Goal: Use online tool/utility: Utilize a website feature to perform a specific function

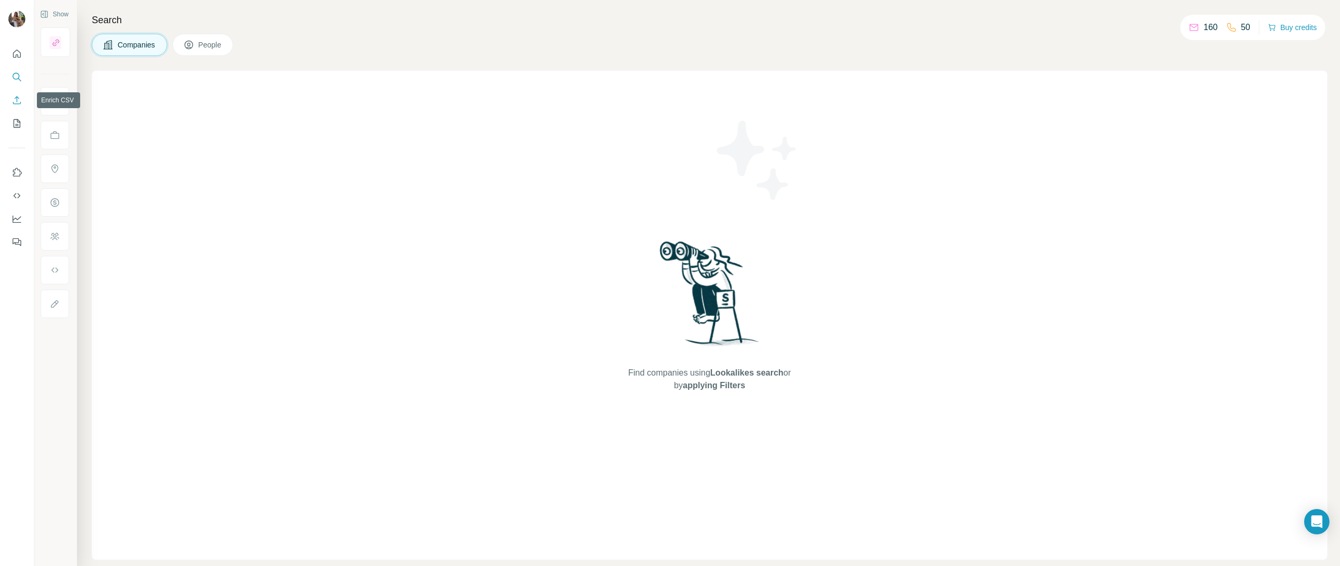
click at [18, 103] on icon "Enrich CSV" at bounding box center [17, 100] width 11 height 11
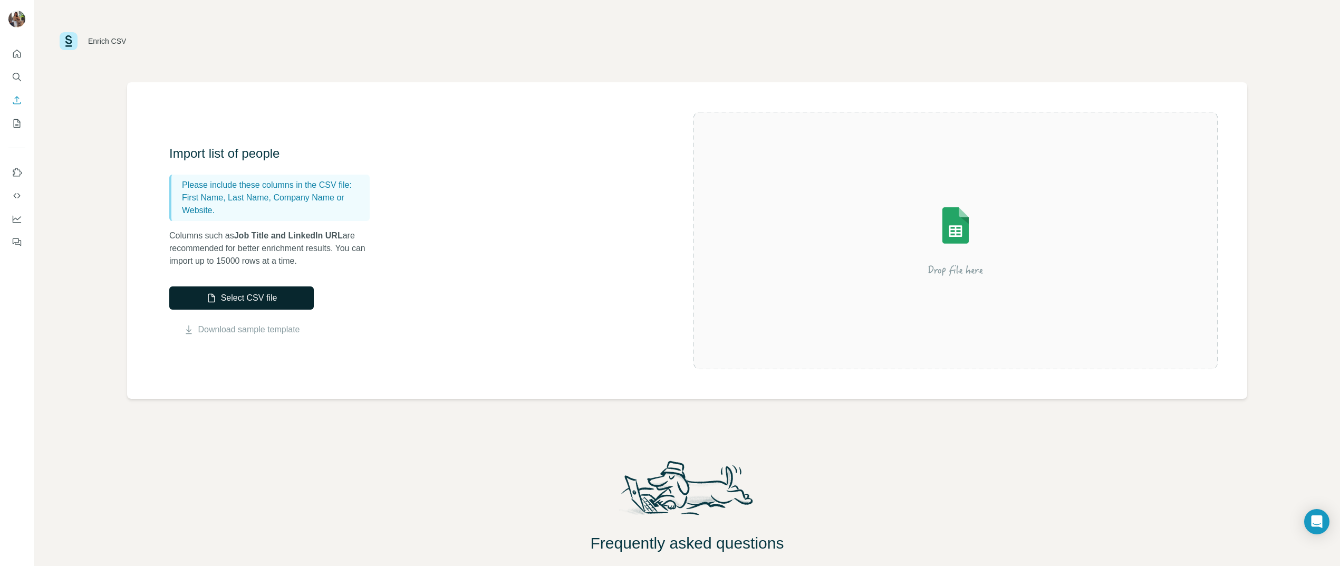
click at [237, 300] on button "Select CSV file" at bounding box center [241, 297] width 145 height 23
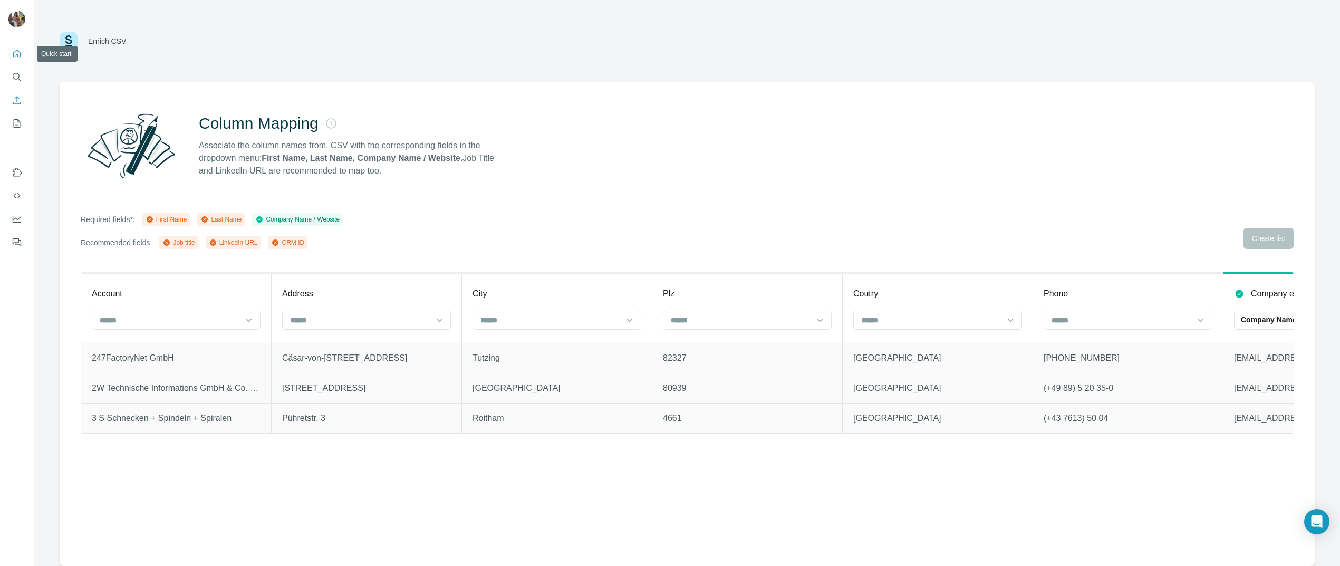
click at [14, 54] on icon "Quick start" at bounding box center [17, 54] width 11 height 11
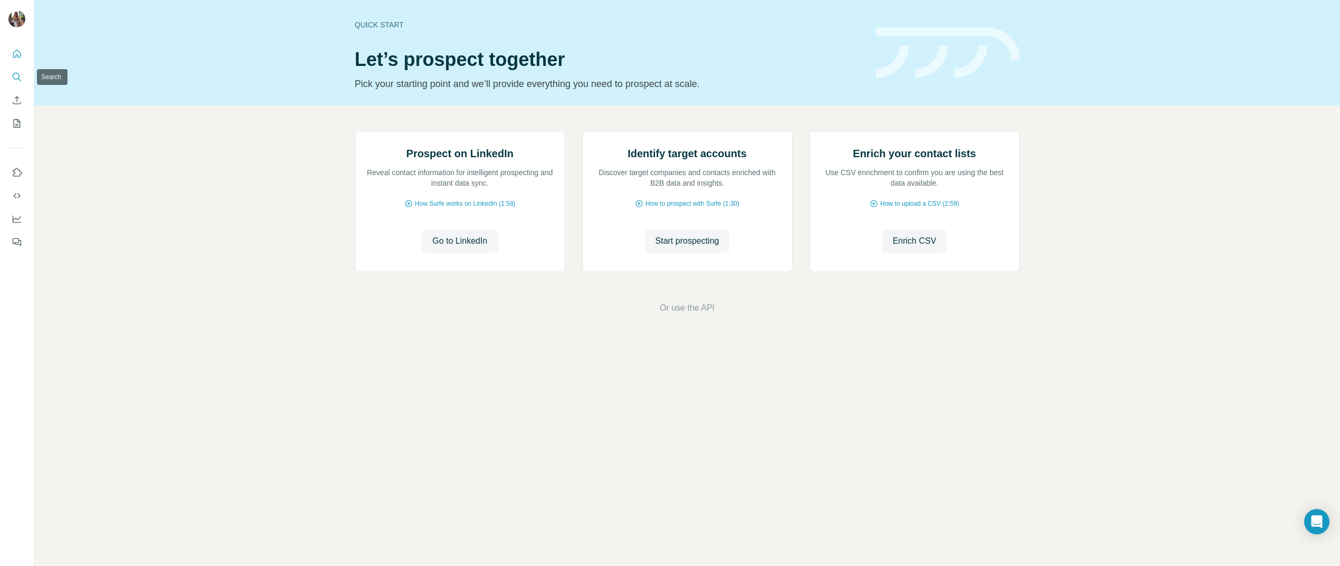
click at [17, 76] on icon "Search" at bounding box center [17, 77] width 11 height 11
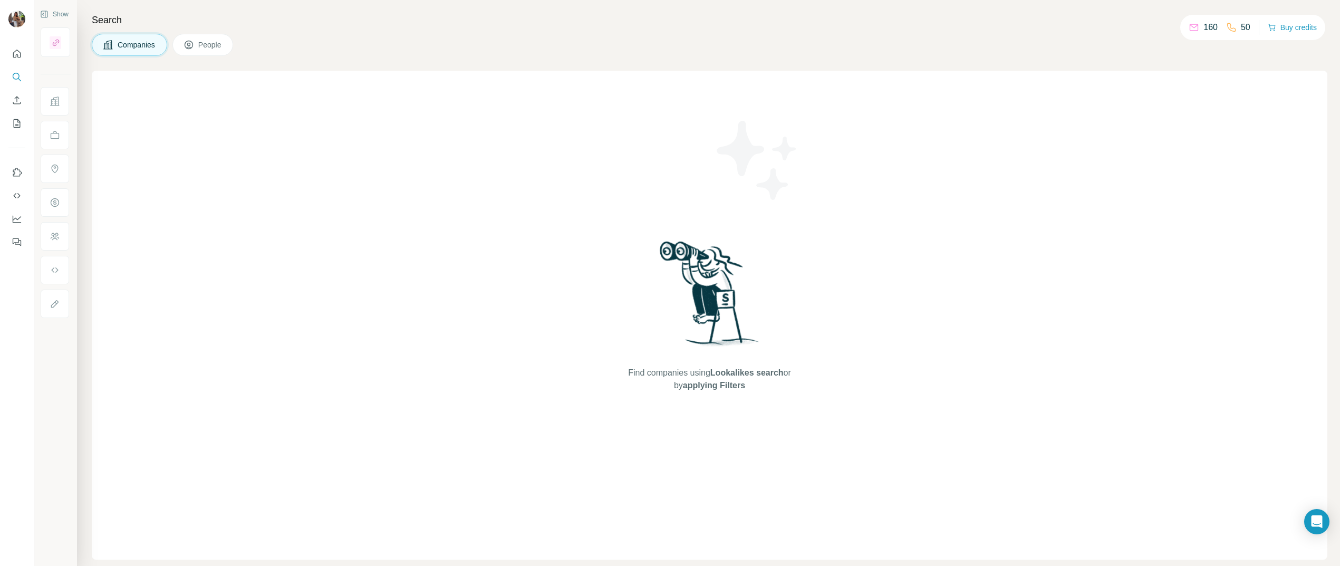
click at [225, 53] on button "People" at bounding box center [202, 45] width 61 height 22
